Goal: Information Seeking & Learning: Learn about a topic

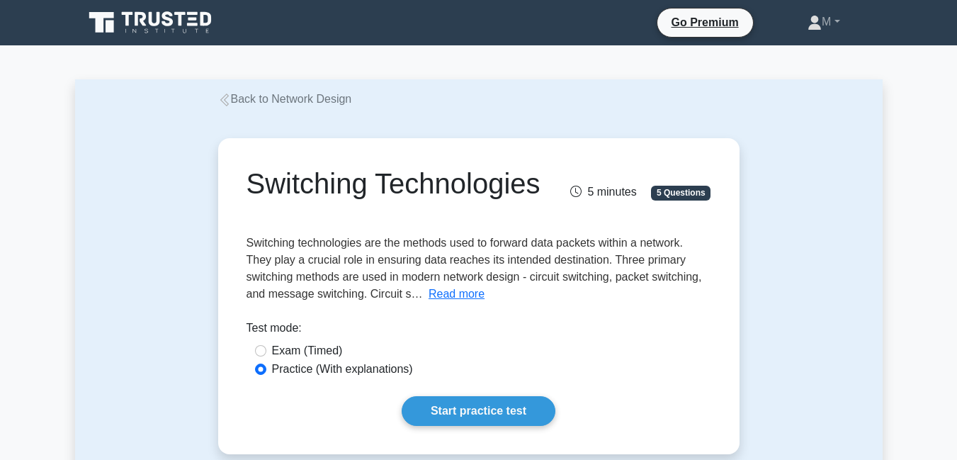
drag, startPoint x: 249, startPoint y: 181, endPoint x: 455, endPoint y: 290, distance: 232.8
click at [455, 290] on div "Switching Technologies 5 minutes 5 Questions Switching technologies are the met…" at bounding box center [479, 296] width 510 height 304
click at [441, 292] on button "Read more" at bounding box center [456, 293] width 56 height 17
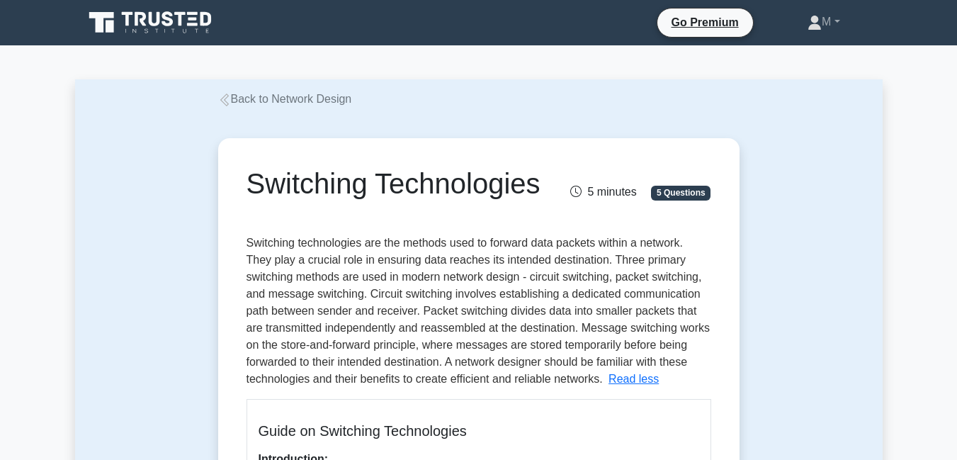
click at [428, 314] on span "Switching technologies are the methods used to forward data packets within a ne…" at bounding box center [478, 311] width 464 height 148
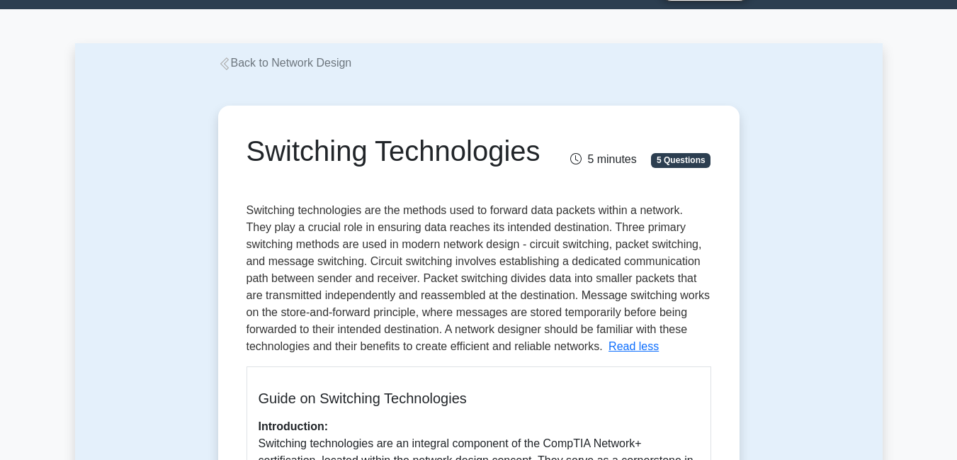
scroll to position [12, 0]
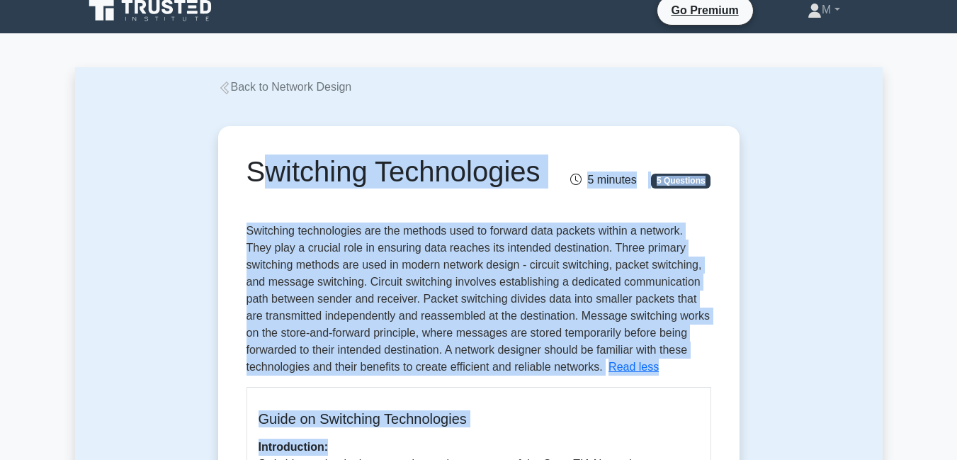
drag, startPoint x: 237, startPoint y: 155, endPoint x: 411, endPoint y: 457, distance: 348.3
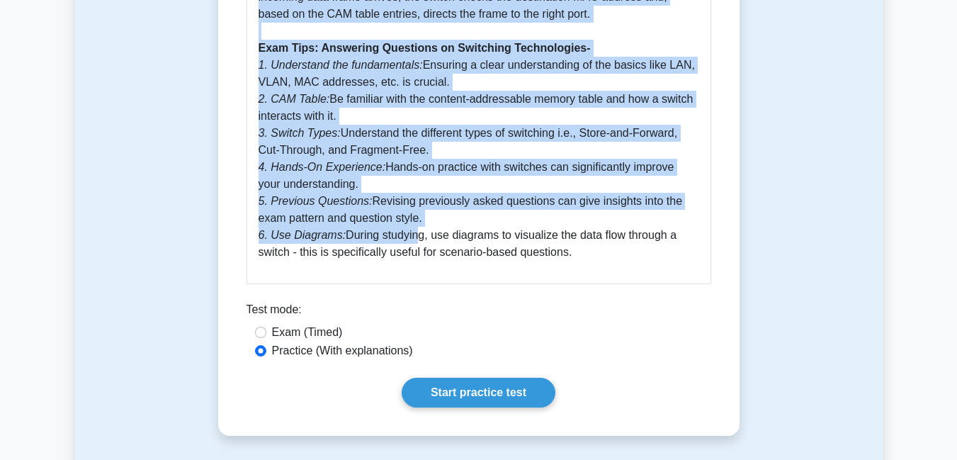
scroll to position [772, 0]
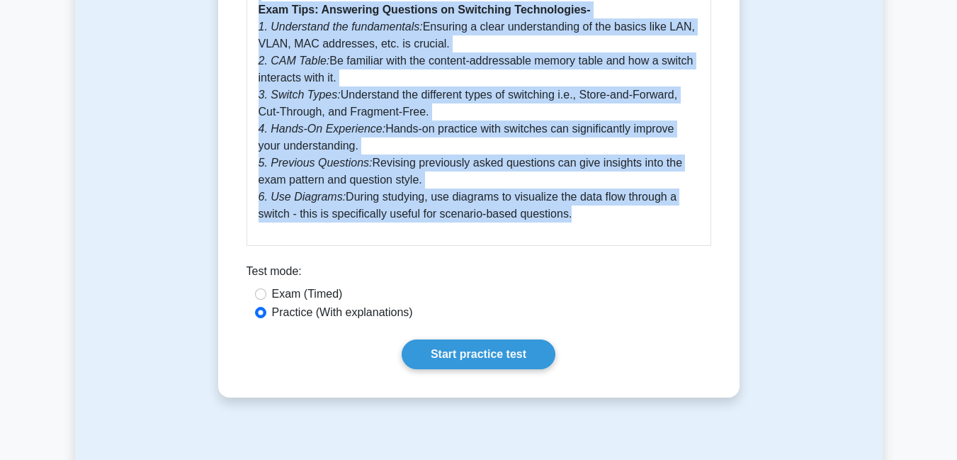
copy div "Switching Technologies 5 minutes 5 Questions Switching technologies are the met…"
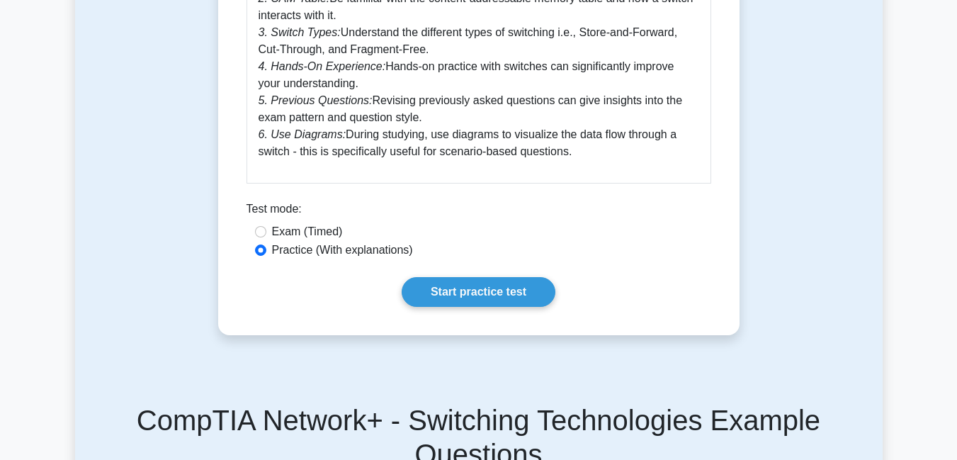
scroll to position [841, 0]
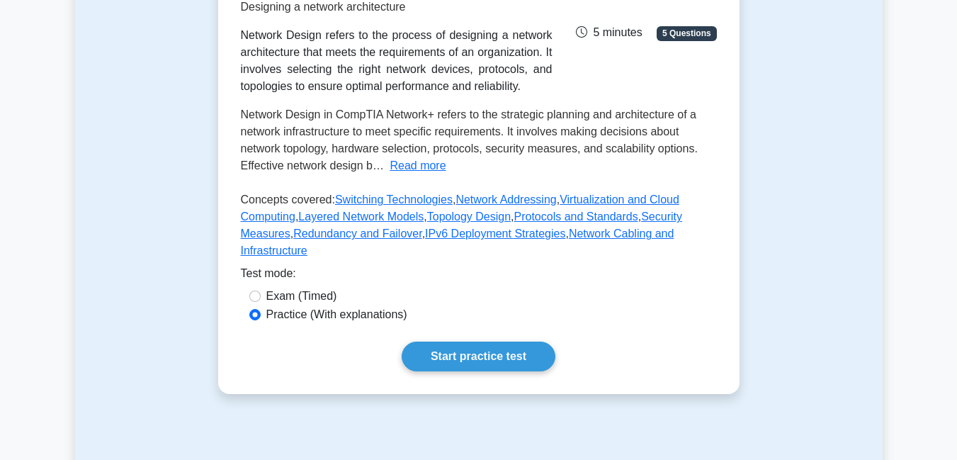
scroll to position [258, 0]
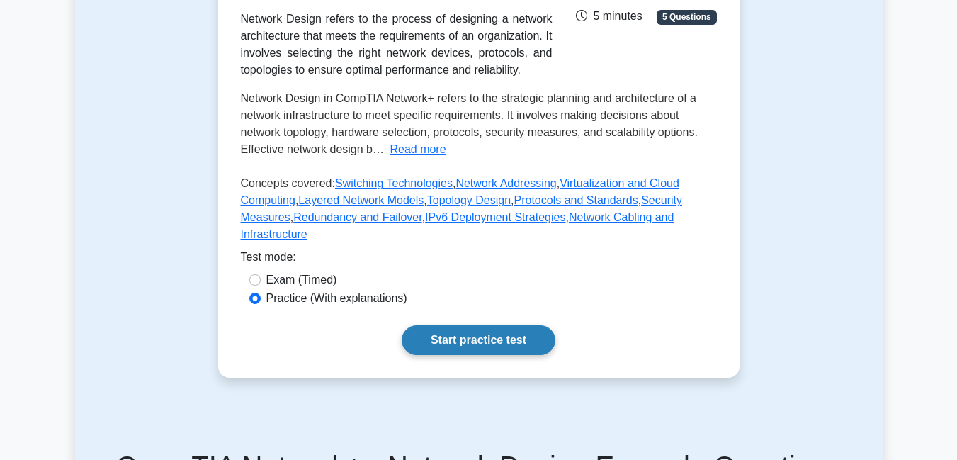
click at [510, 325] on link "Start practice test" at bounding box center [478, 340] width 154 height 30
click at [475, 325] on link "Start practice test" at bounding box center [478, 340] width 154 height 30
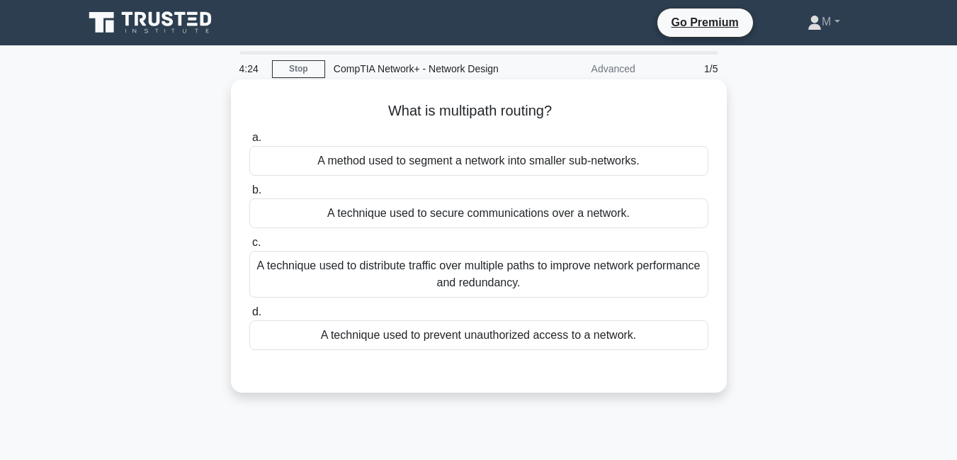
click at [501, 259] on div "A technique used to distribute traffic over multiple paths to improve network p…" at bounding box center [478, 274] width 459 height 47
click at [249, 247] on input "c. A technique used to distribute traffic over multiple paths to improve networ…" at bounding box center [249, 242] width 0 height 9
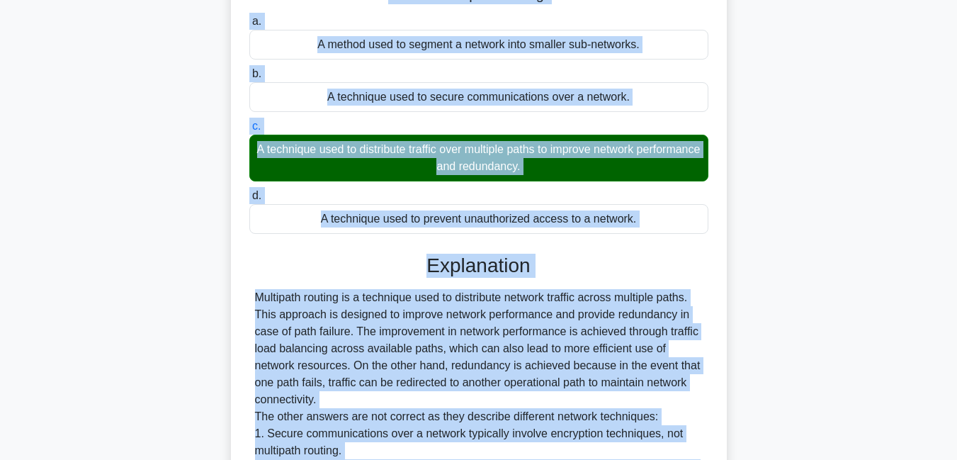
scroll to position [312, 0]
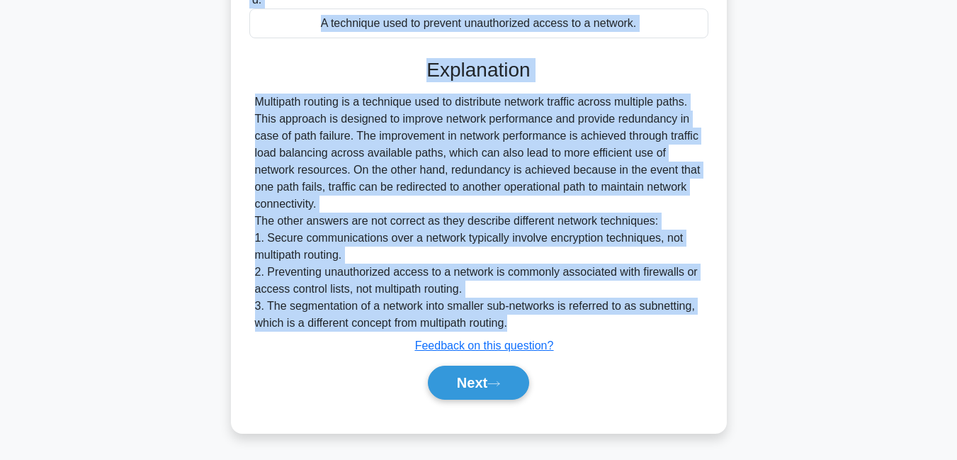
drag, startPoint x: 382, startPoint y: 86, endPoint x: 525, endPoint y: 321, distance: 276.2
click at [525, 321] on div "What is multipath routing? .spinner_0XTQ{transform-origin:center;animation:spin…" at bounding box center [479, 100] width 484 height 654
copy div "What is multipath routing? .spinner_0XTQ{transform-origin:center;animation:spin…"
click at [490, 379] on button "Next" at bounding box center [478, 382] width 101 height 34
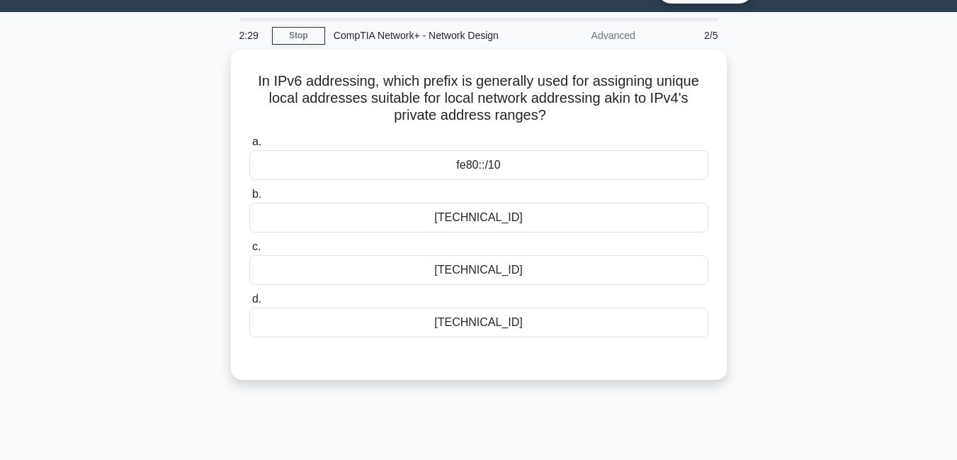
scroll to position [18, 0]
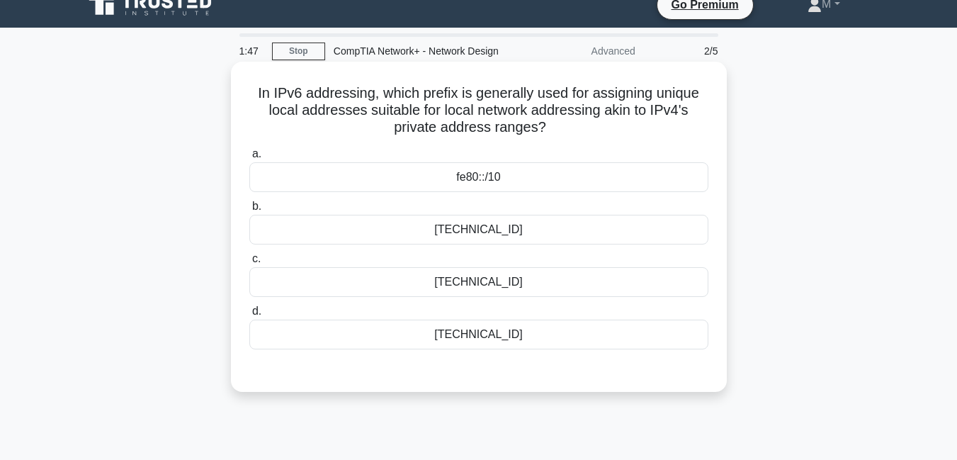
click at [481, 181] on div "fe80::/10" at bounding box center [478, 177] width 459 height 30
click at [249, 159] on input "a. fe80::/10" at bounding box center [249, 153] width 0 height 9
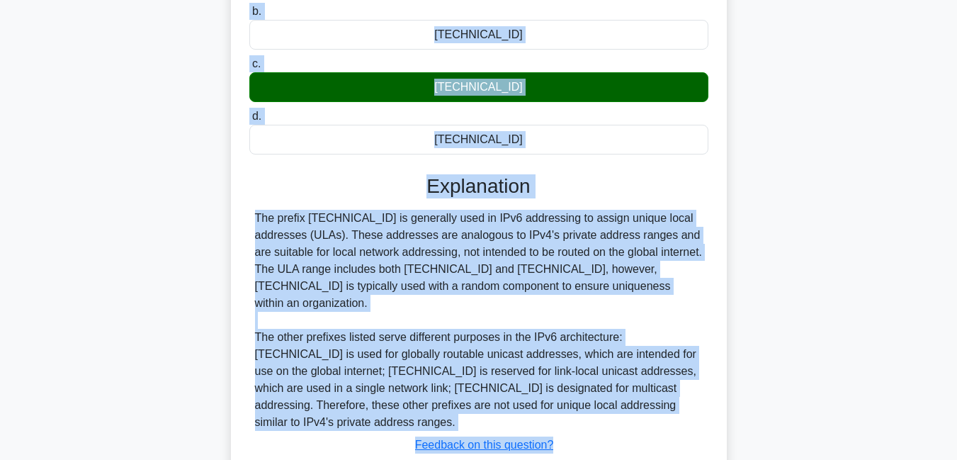
scroll to position [305, 0]
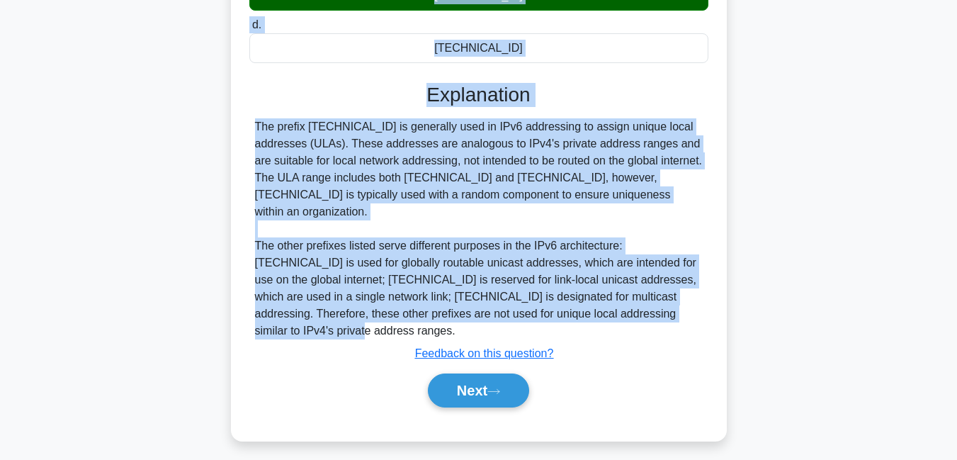
drag, startPoint x: 255, startPoint y: 88, endPoint x: 624, endPoint y: 300, distance: 425.4
click at [624, 300] on div "In IPv6 addressing, which prefix is generally used for assigning unique local a…" at bounding box center [479, 107] width 484 height 655
copy div "In IPv6 addressing, which prefix is generally used for assigning unique local a…"
click at [471, 373] on button "Next" at bounding box center [478, 390] width 101 height 34
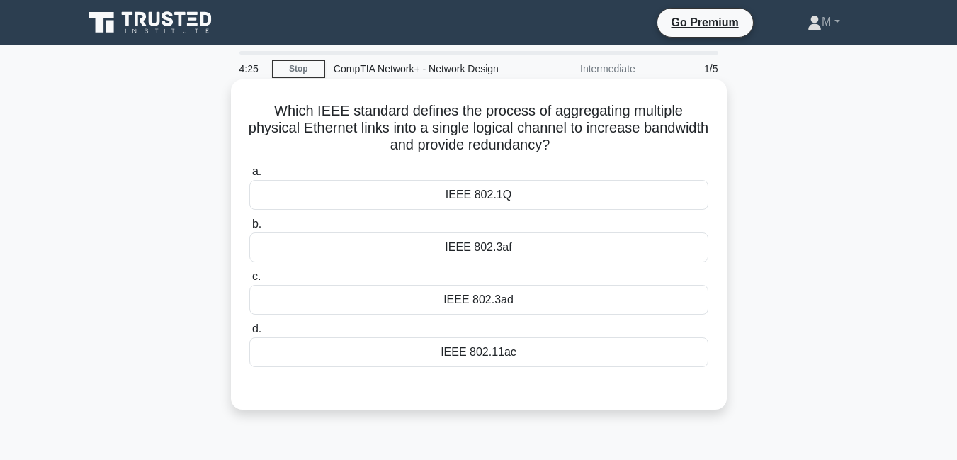
click at [483, 359] on div "IEEE 802.11ac" at bounding box center [478, 352] width 459 height 30
click at [249, 334] on input "d. IEEE 802.11ac" at bounding box center [249, 328] width 0 height 9
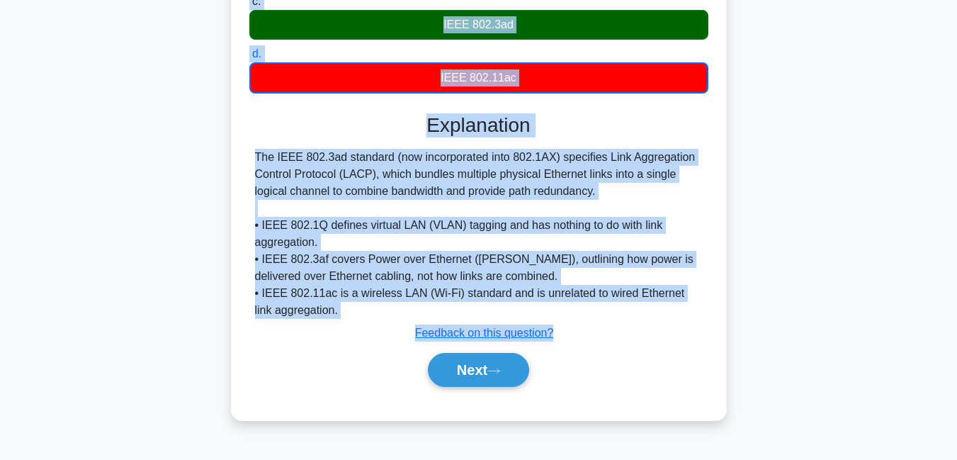
scroll to position [305, 0]
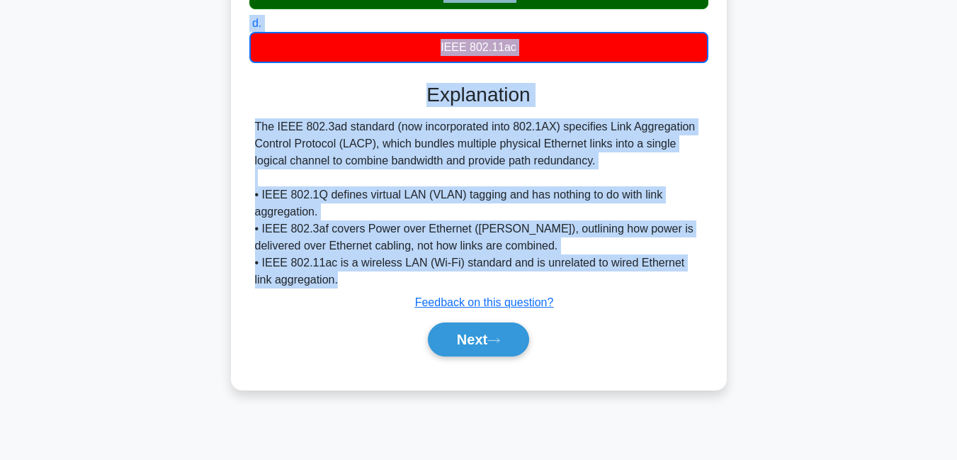
drag, startPoint x: 274, startPoint y: 107, endPoint x: 444, endPoint y: 288, distance: 248.5
click at [444, 288] on div "Which IEEE standard defines the process of aggregating multiple physical Ethern…" at bounding box center [479, 82] width 484 height 604
copy div "Which IEEE standard defines the process of aggregating multiple physical Ethern…"
click at [488, 349] on button "Next" at bounding box center [478, 339] width 101 height 34
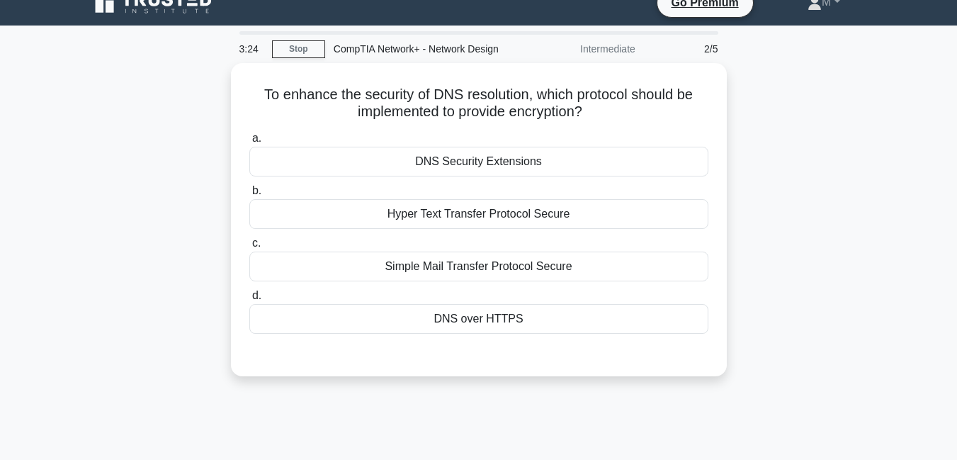
scroll to position [0, 0]
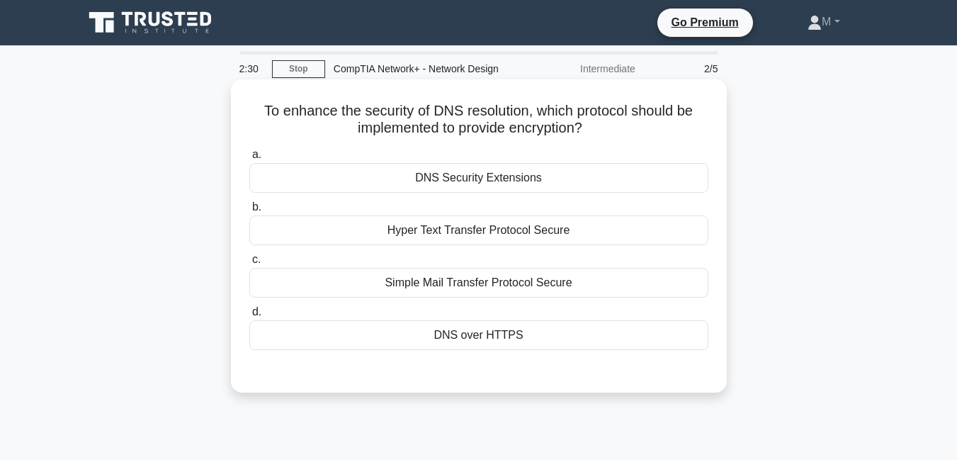
click at [490, 186] on div "DNS Security Extensions" at bounding box center [478, 178] width 459 height 30
click at [249, 159] on input "a. DNS Security Extensions" at bounding box center [249, 154] width 0 height 9
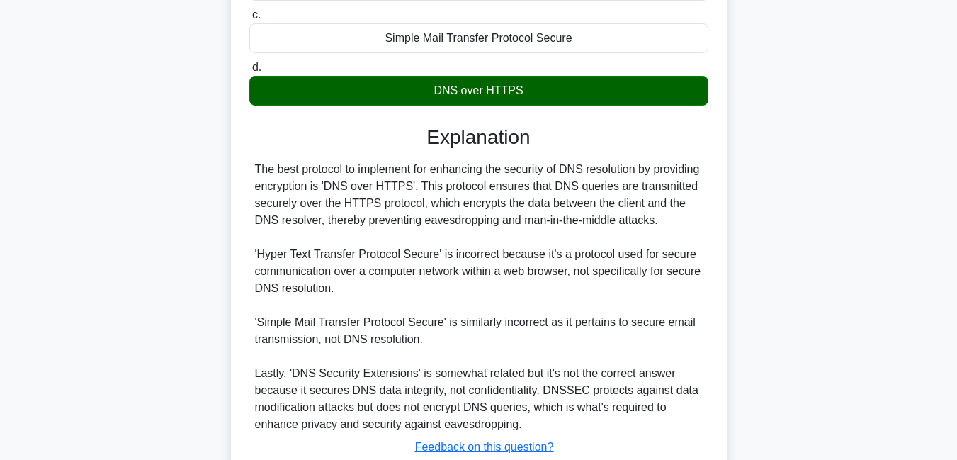
scroll to position [254, 0]
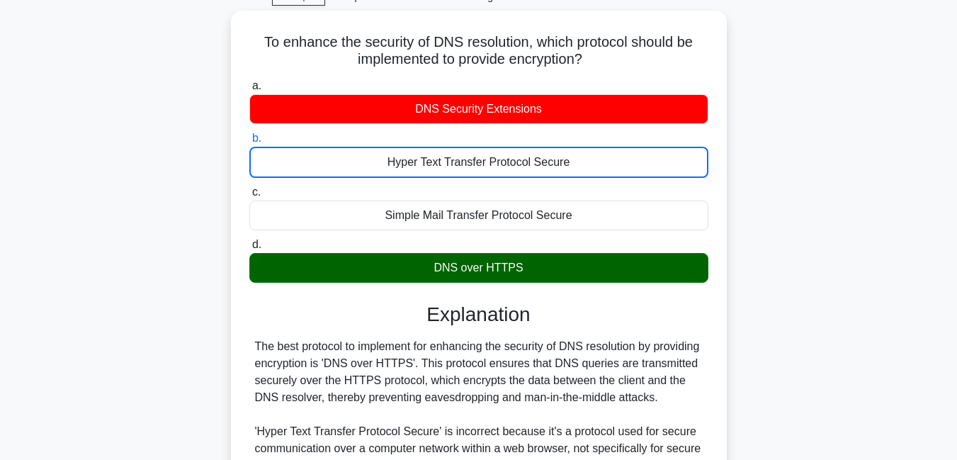
scroll to position [7, 0]
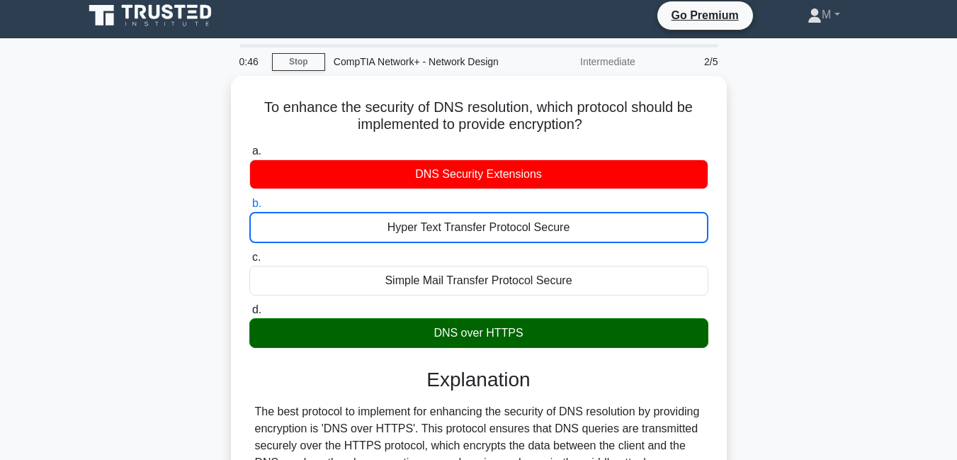
click at [249, 253] on input "c. Simple Mail Transfer Protocol Secure" at bounding box center [249, 257] width 0 height 9
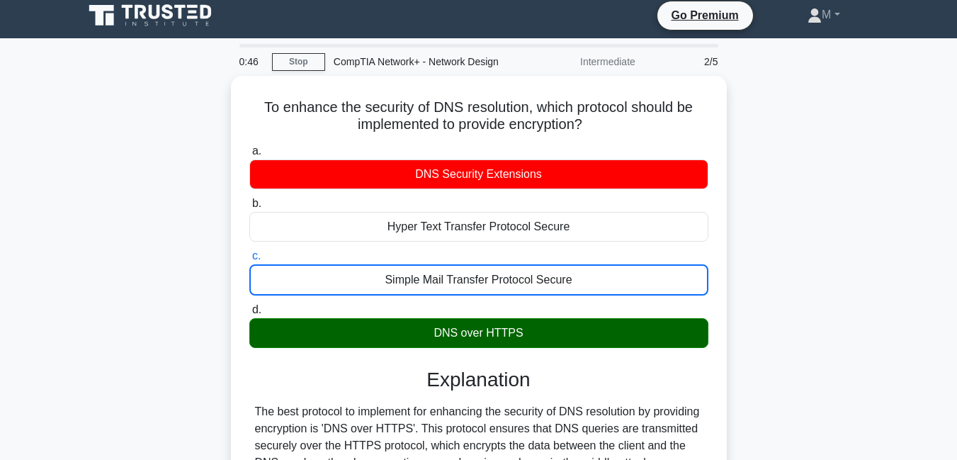
click at [249, 305] on input "d. DNS over HTTPS" at bounding box center [249, 309] width 0 height 9
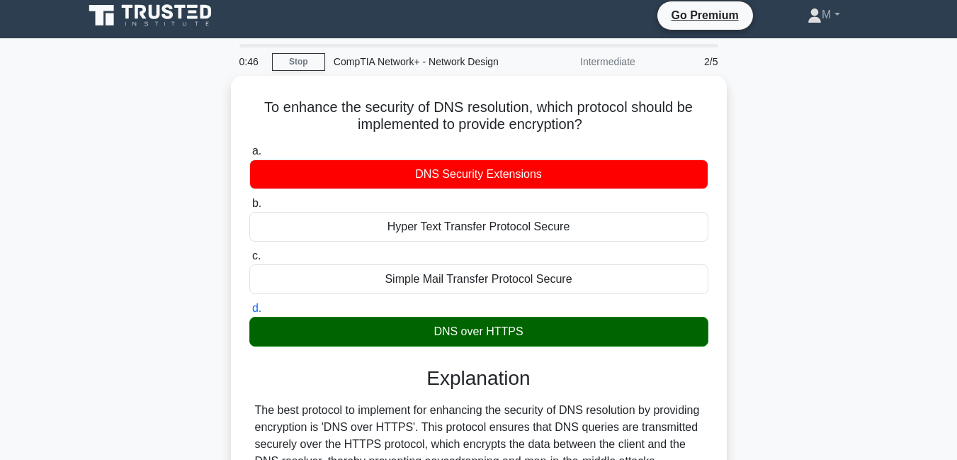
scroll to position [0, 0]
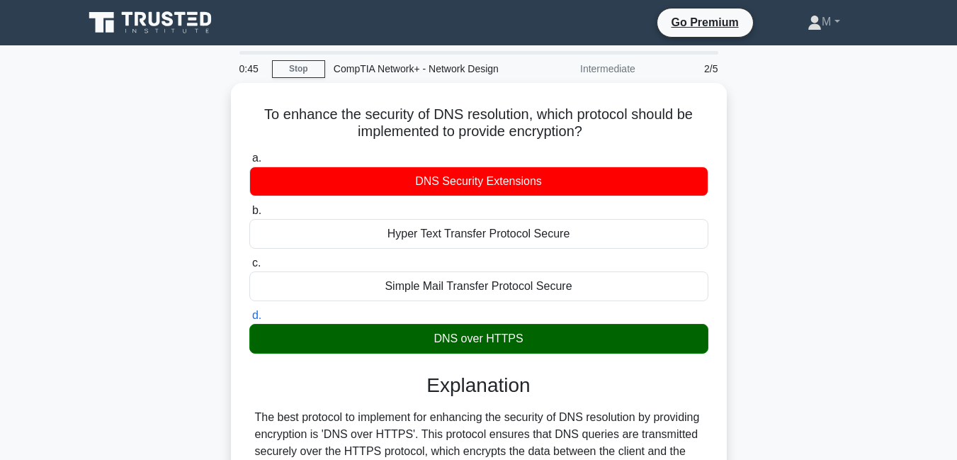
click at [249, 154] on input "a. DNS Security Extensions" at bounding box center [249, 158] width 0 height 9
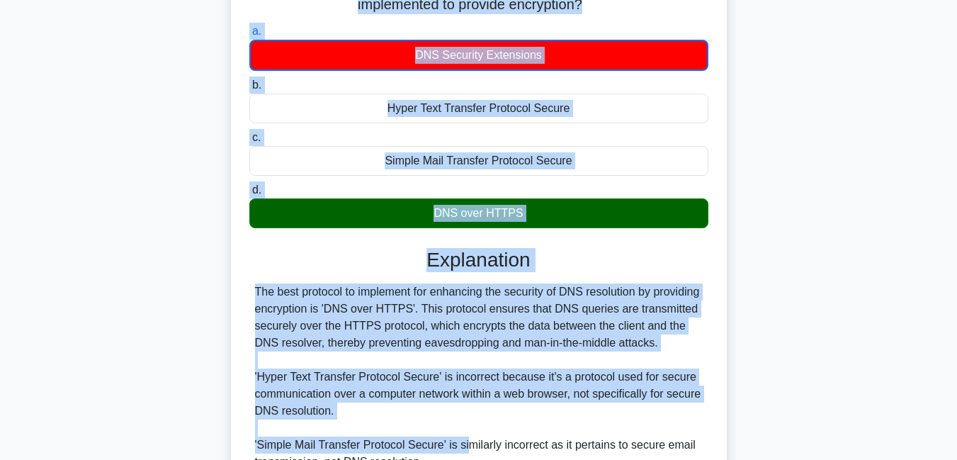
scroll to position [161, 0]
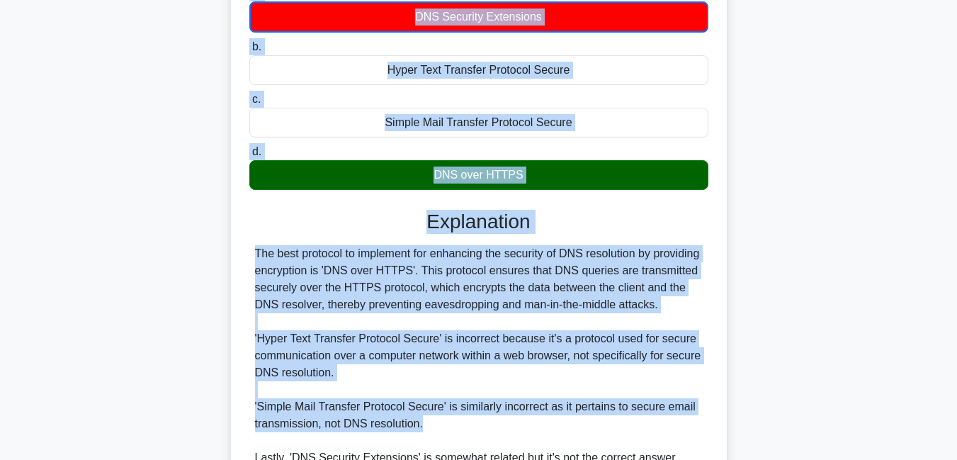
drag, startPoint x: 262, startPoint y: 108, endPoint x: 462, endPoint y: 433, distance: 380.9
click at [462, 433] on div "To enhance the security of DNS resolution, which protocol should be implemented…" at bounding box center [479, 268] width 484 height 689
copy div "o enhance the security of DNS resolution, which protocol should be implemented …"
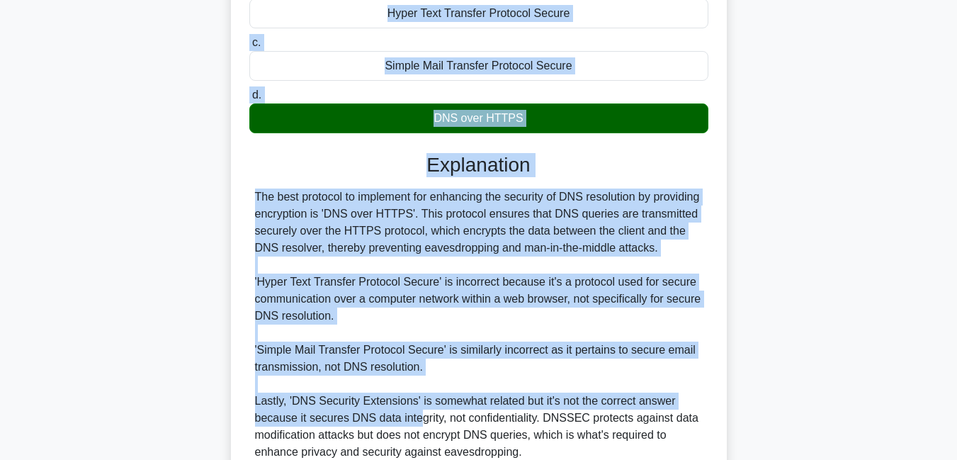
scroll to position [241, 0]
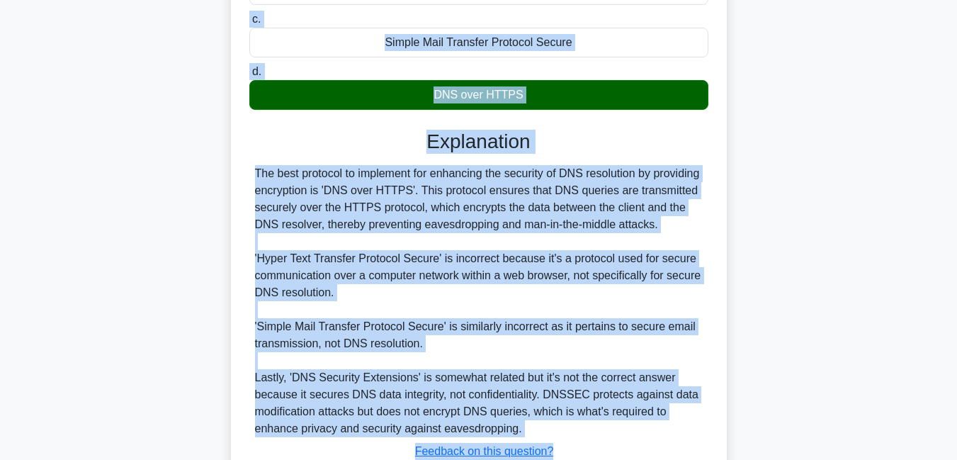
copy div "o enhance the security of DNS resolution, which protocol should be implemented …"
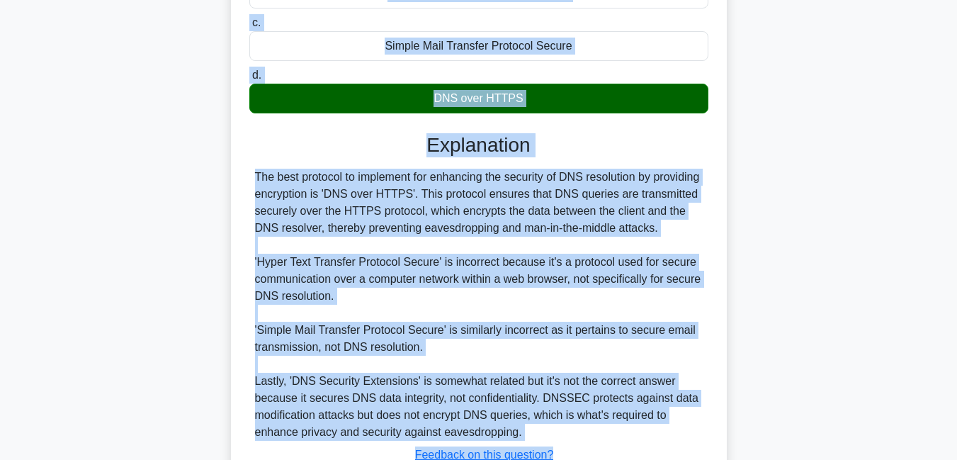
scroll to position [348, 0]
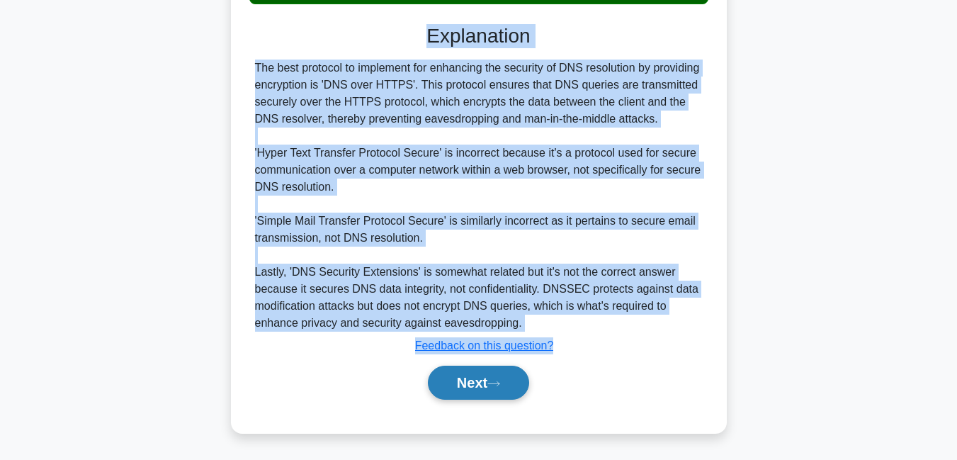
click at [479, 380] on button "Next" at bounding box center [478, 382] width 101 height 34
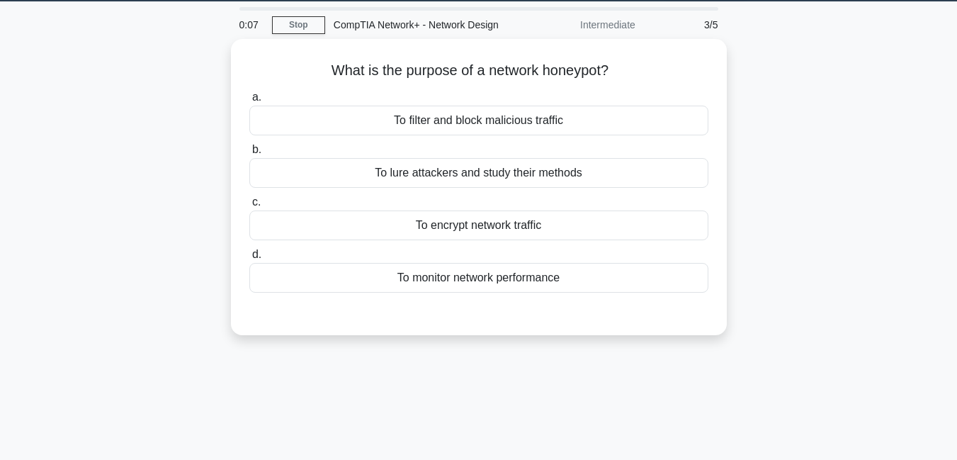
scroll to position [0, 0]
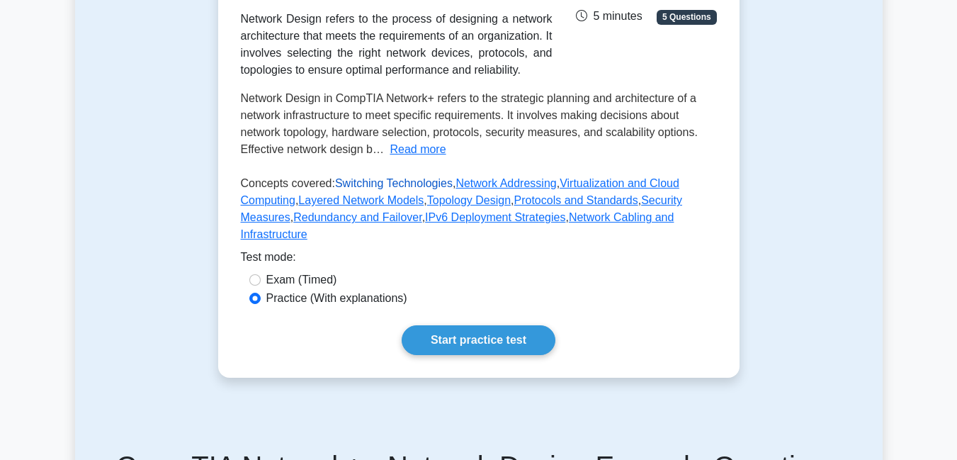
click at [413, 184] on link "Switching Technologies" at bounding box center [394, 183] width 118 height 12
click at [483, 182] on link "Network Addressing" at bounding box center [505, 183] width 101 height 12
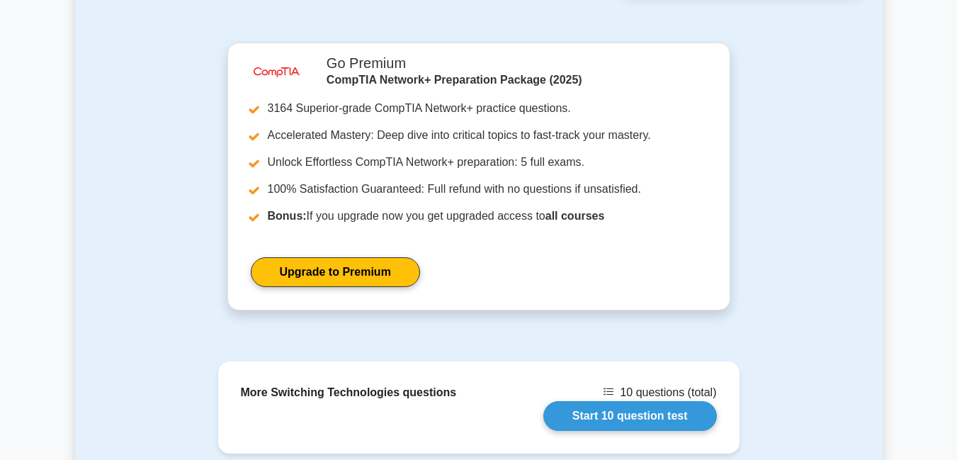
scroll to position [1117, 0]
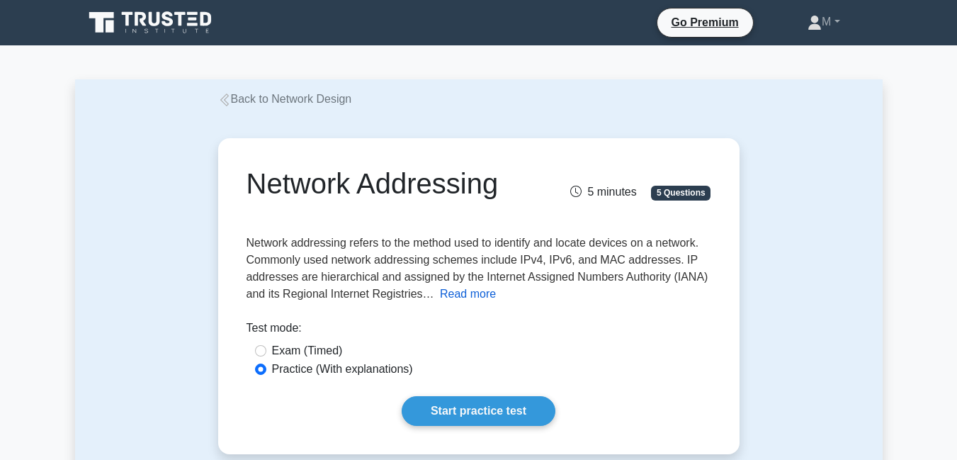
click at [445, 294] on button "Read more" at bounding box center [468, 293] width 56 height 17
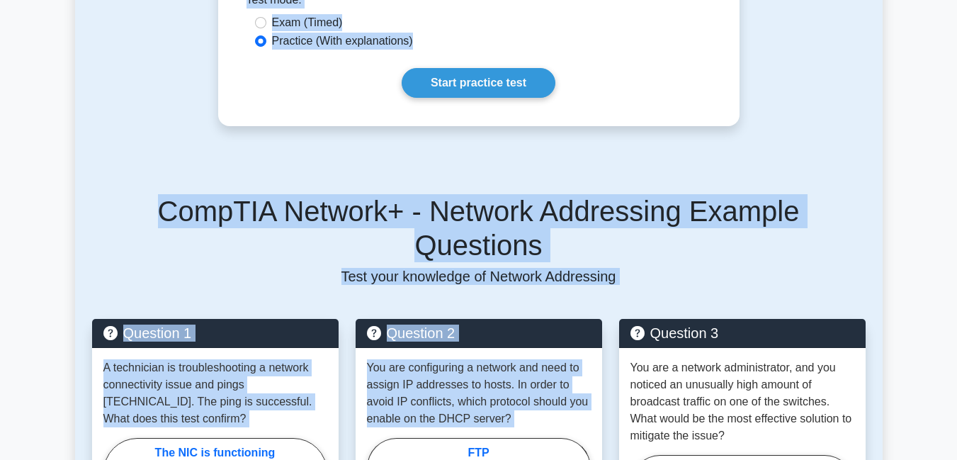
scroll to position [962, 0]
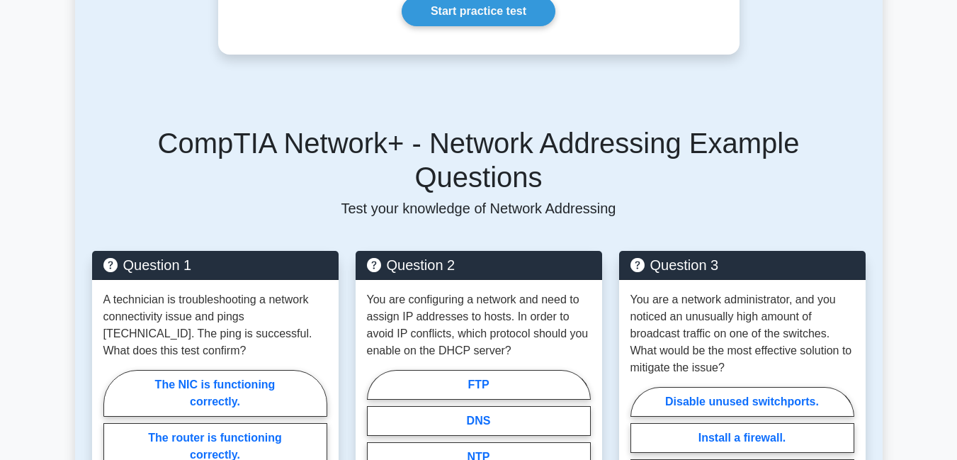
drag, startPoint x: 247, startPoint y: 183, endPoint x: 341, endPoint y: 36, distance: 174.2
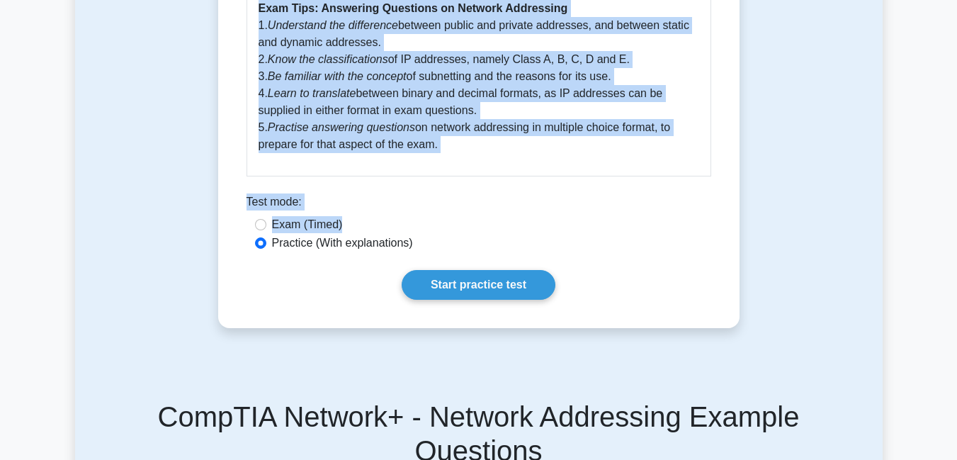
scroll to position [685, 0]
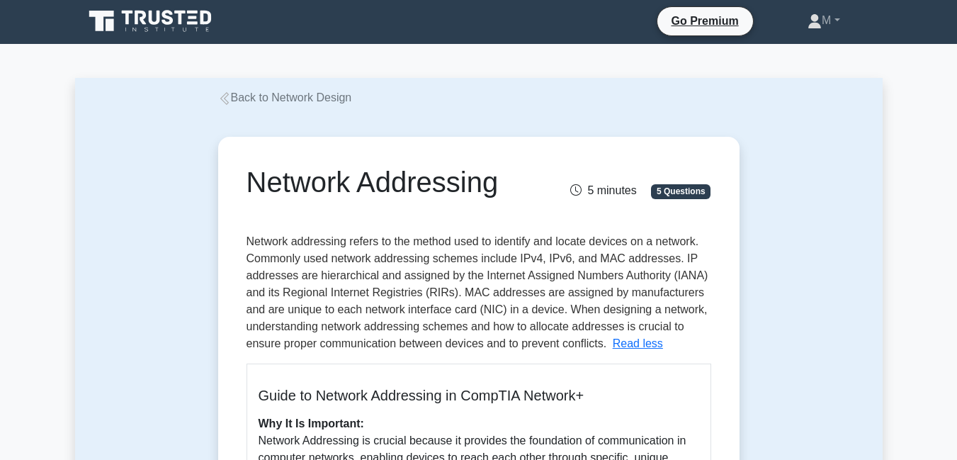
scroll to position [0, 0]
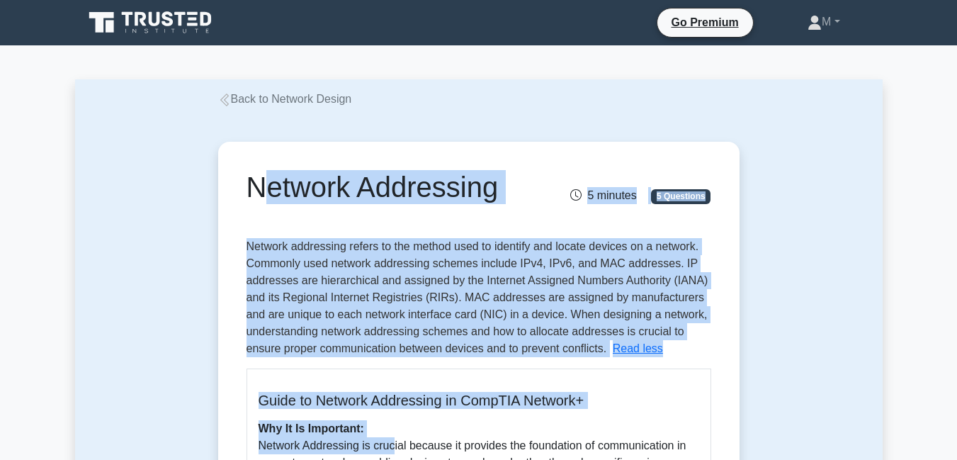
drag, startPoint x: 250, startPoint y: 179, endPoint x: 398, endPoint y: 464, distance: 320.8
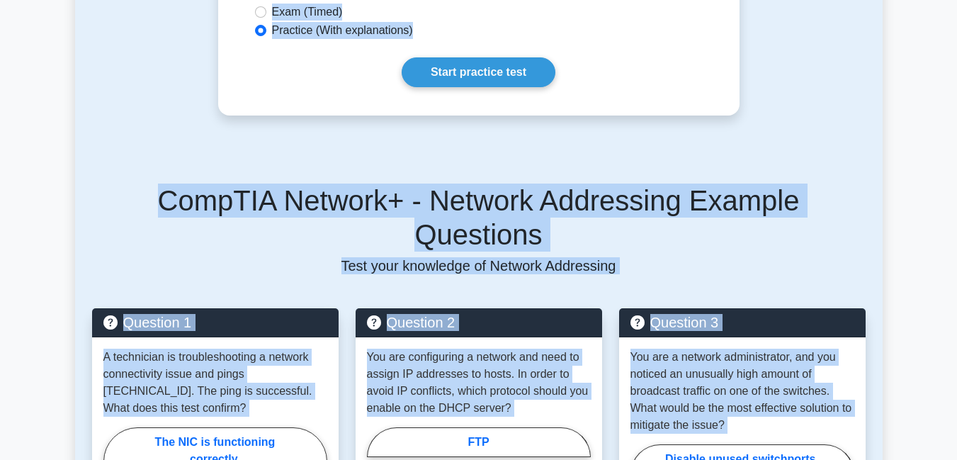
scroll to position [843, 0]
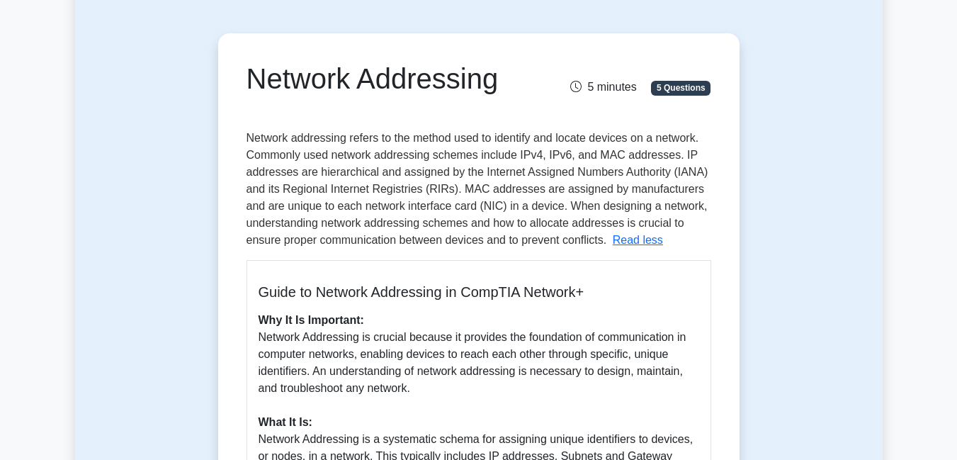
scroll to position [21, 0]
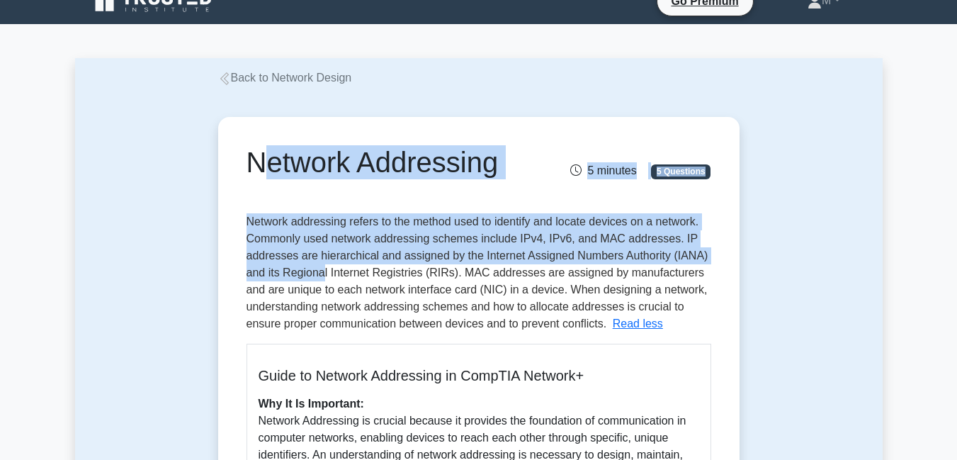
drag, startPoint x: 249, startPoint y: 161, endPoint x: 325, endPoint y: 278, distance: 139.6
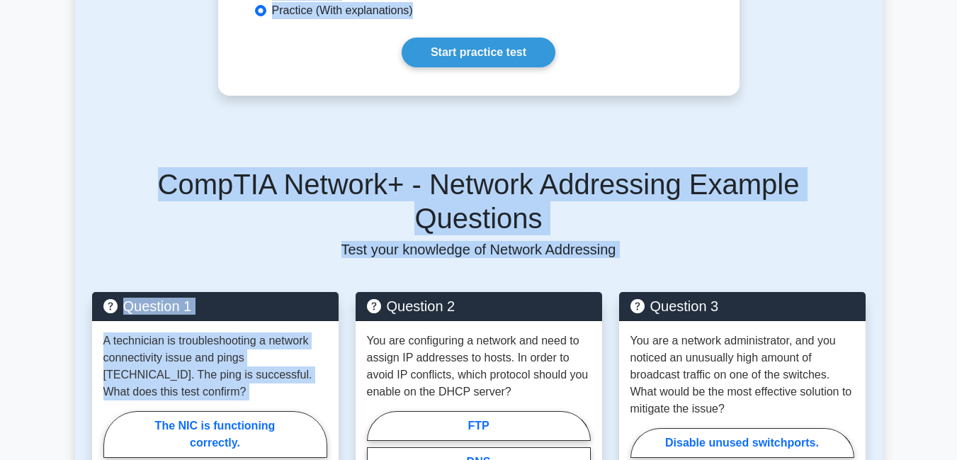
scroll to position [889, 0]
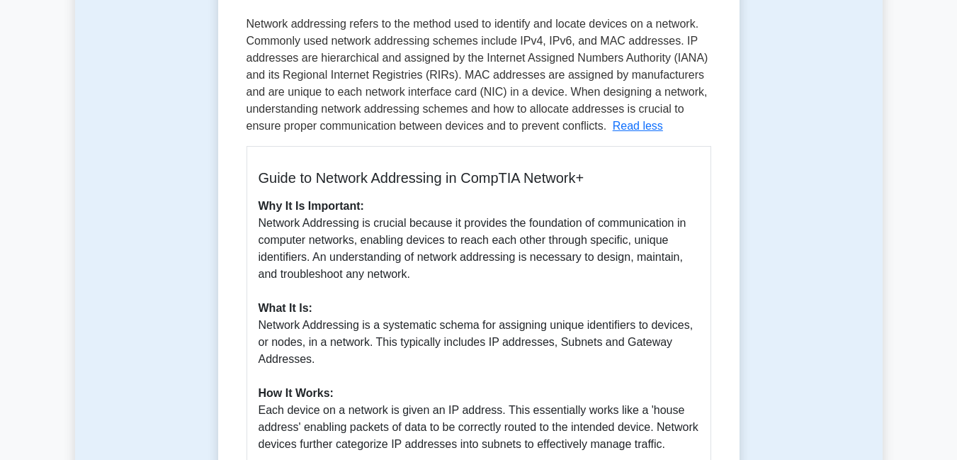
scroll to position [11, 0]
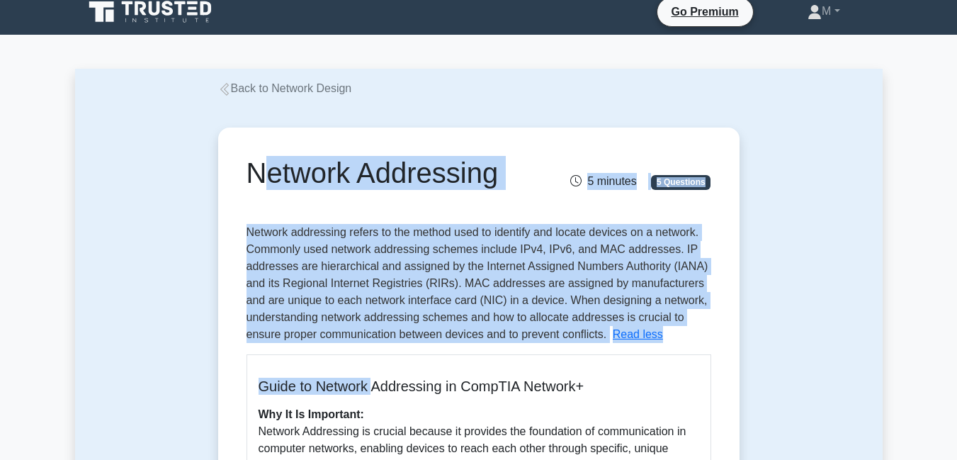
drag, startPoint x: 248, startPoint y: 171, endPoint x: 382, endPoint y: 389, distance: 255.9
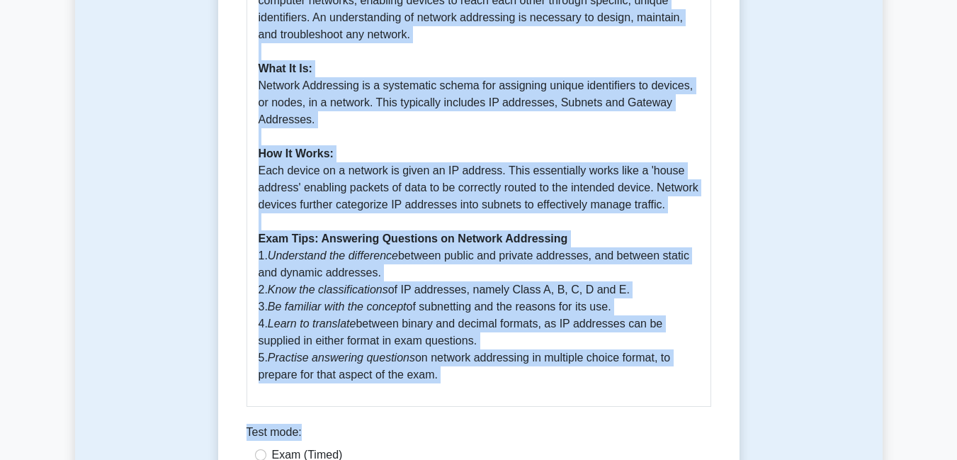
scroll to position [482, 0]
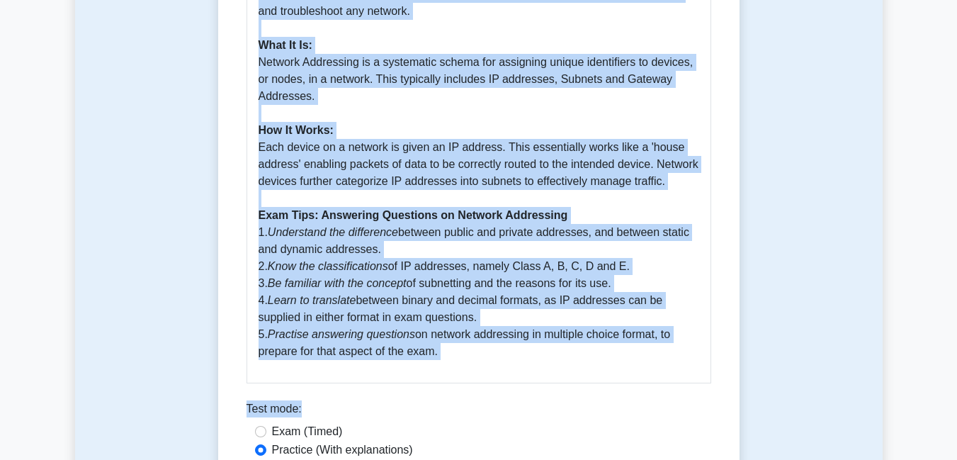
copy div "Loremip Dolorsitam 2 consect 6 Adipiscin Elitsed doeiusmodt incidi ut lab etdol…"
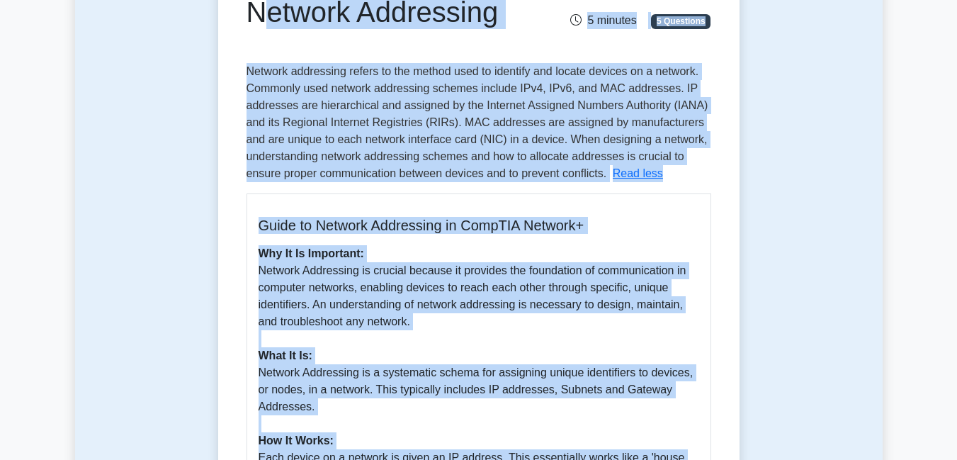
scroll to position [171, 0]
click at [608, 204] on div "Guide to Network Addressing in CompTIA Network+ Why It Is Important: Network Ad…" at bounding box center [478, 443] width 465 height 500
